Goal: Task Accomplishment & Management: Use online tool/utility

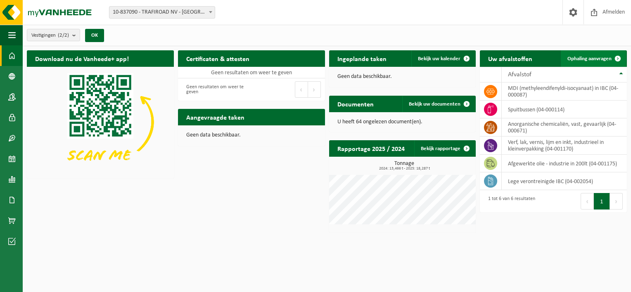
click at [609, 62] on span at bounding box center [617, 58] width 17 height 17
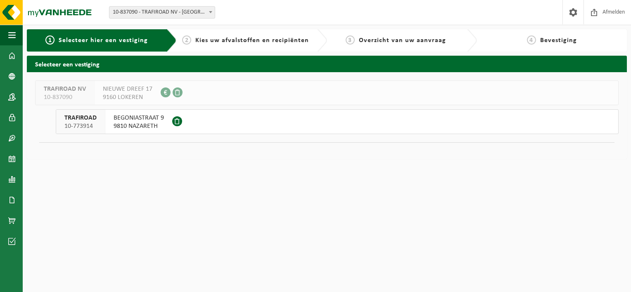
click at [133, 122] on span "9810 NAZARETH" at bounding box center [139, 126] width 50 height 8
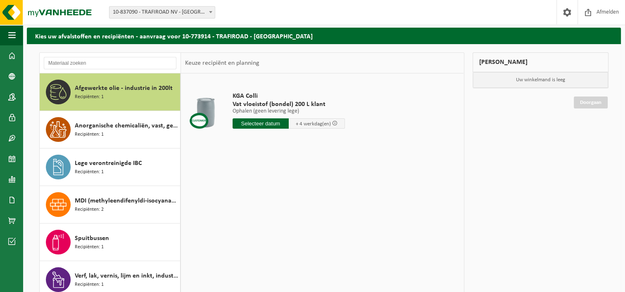
scroll to position [28, 0]
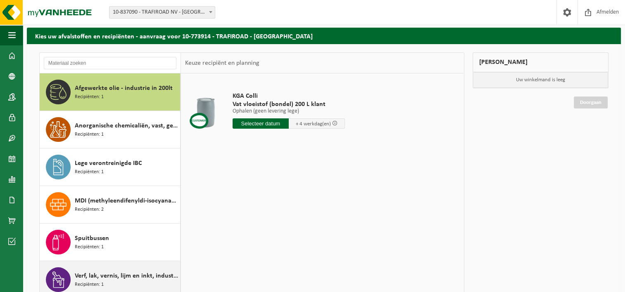
click at [110, 277] on span "Verf, lak, vernis, lijm en inkt, industrieel in kleinverpakking" at bounding box center [126, 276] width 103 height 10
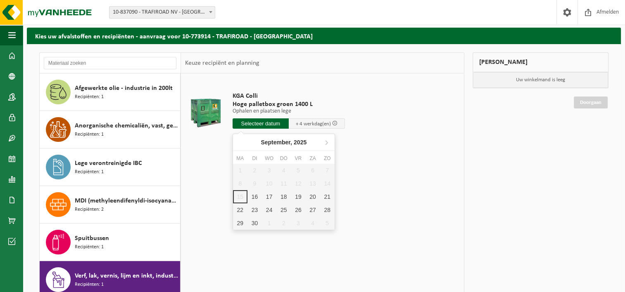
click at [254, 122] on input "text" at bounding box center [260, 123] width 56 height 10
click at [252, 198] on div "16" at bounding box center [254, 196] width 14 height 13
type input "Van 2025-09-16"
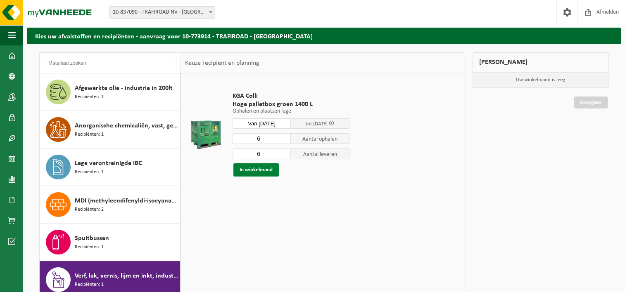
click at [243, 168] on button "In winkelmand" at bounding box center [255, 169] width 45 height 13
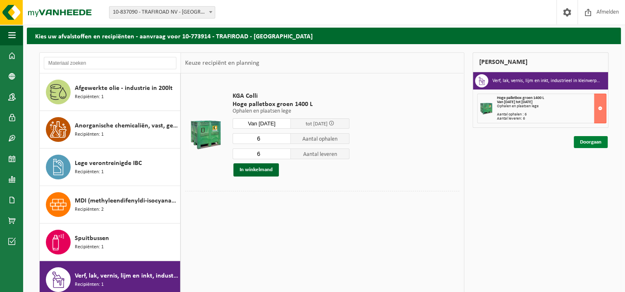
click at [579, 140] on link "Doorgaan" at bounding box center [590, 142] width 34 height 12
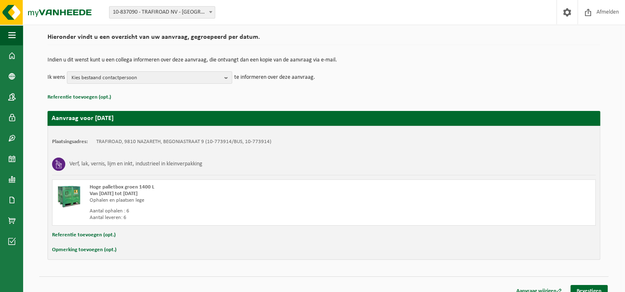
scroll to position [68, 0]
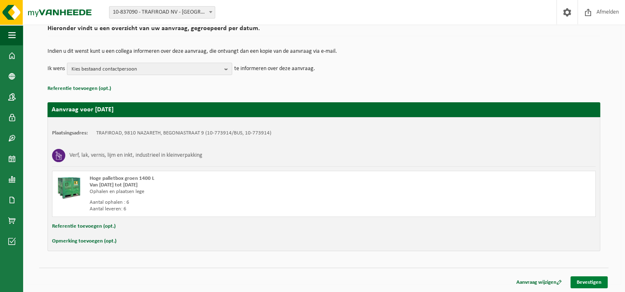
click at [579, 283] on link "Bevestigen" at bounding box center [588, 283] width 37 height 12
